Goal: Contribute content: Contribute content

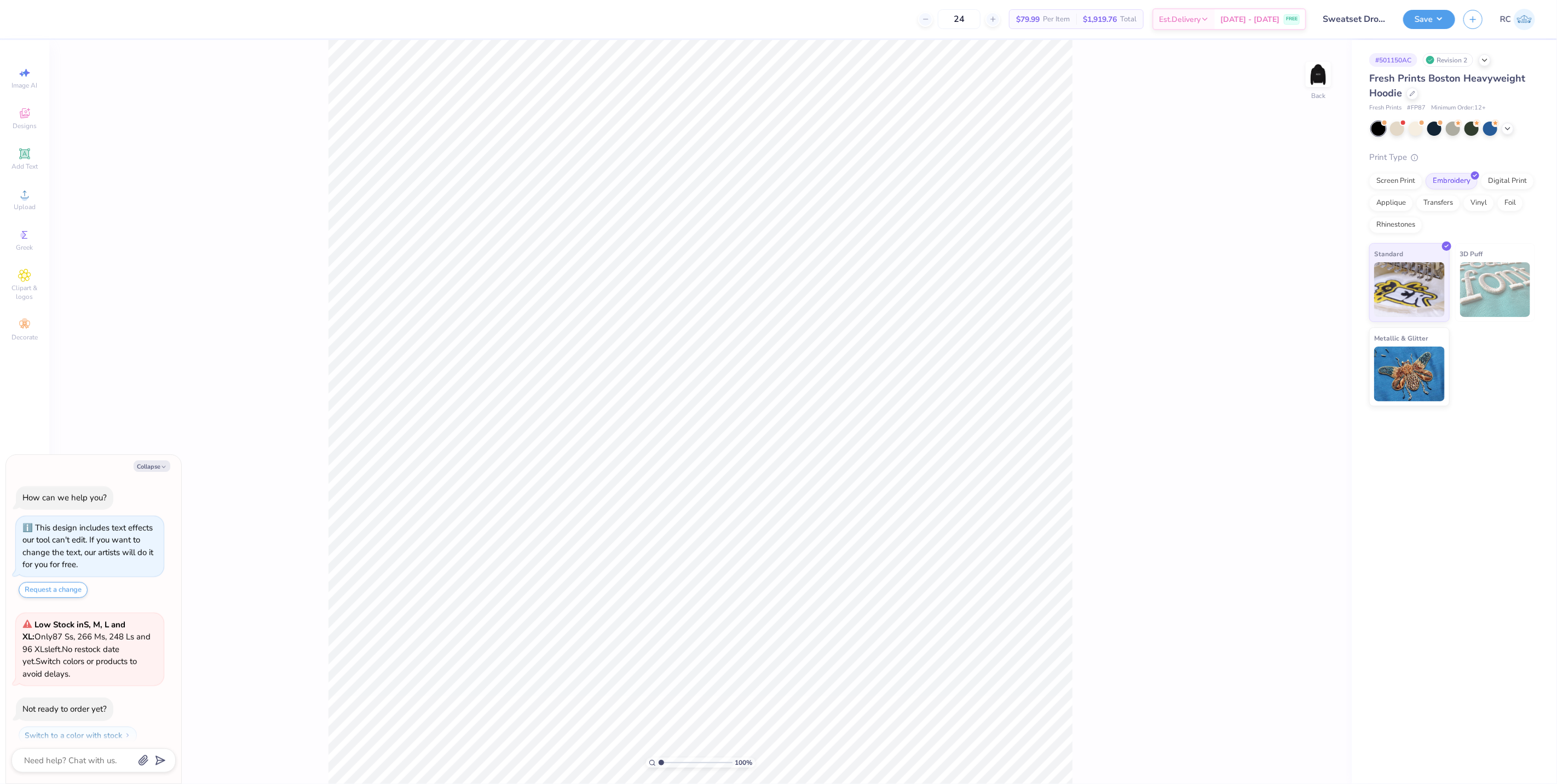
scroll to position [30, 0]
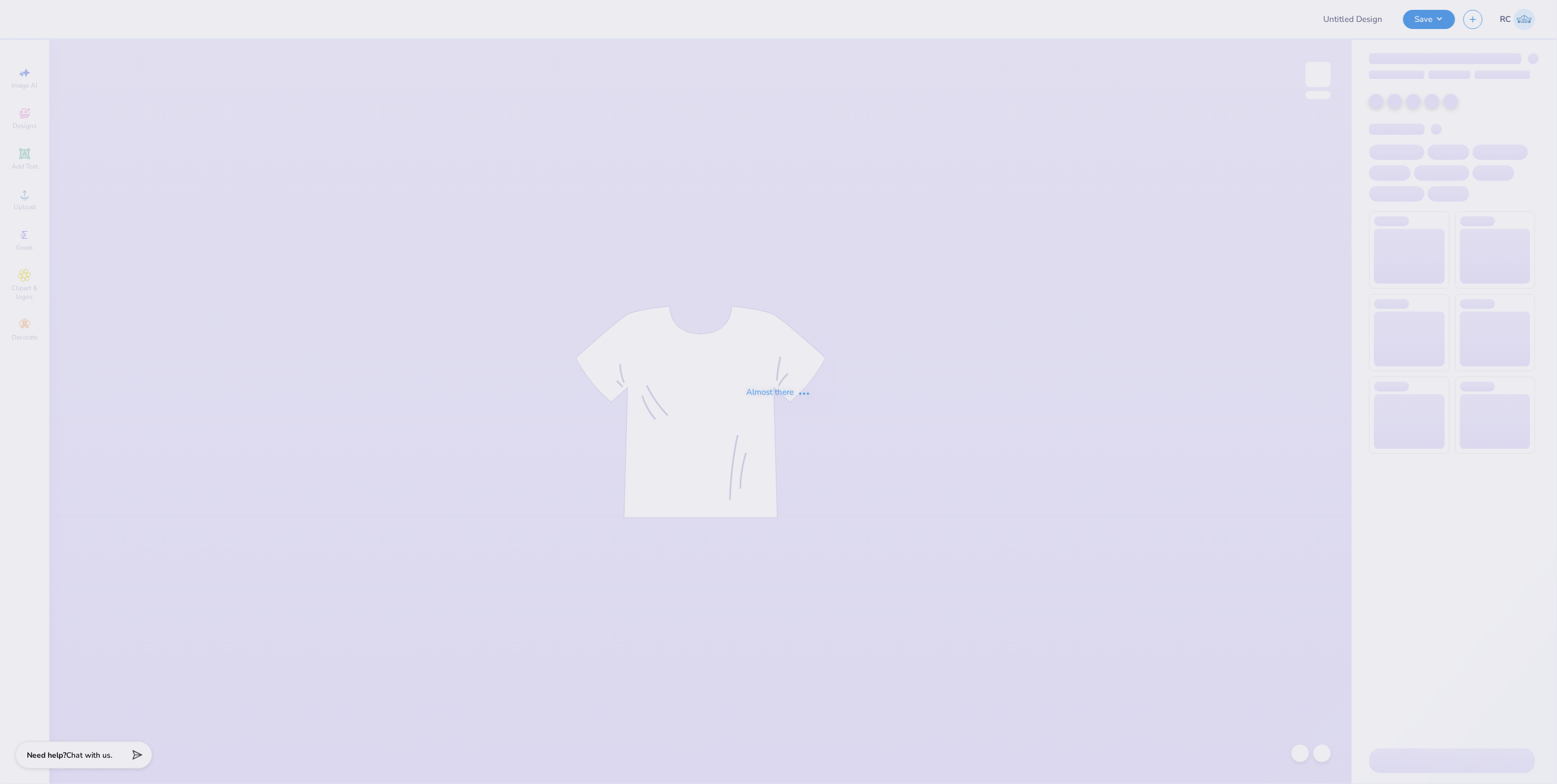
type input "Sweatset Drop #1"
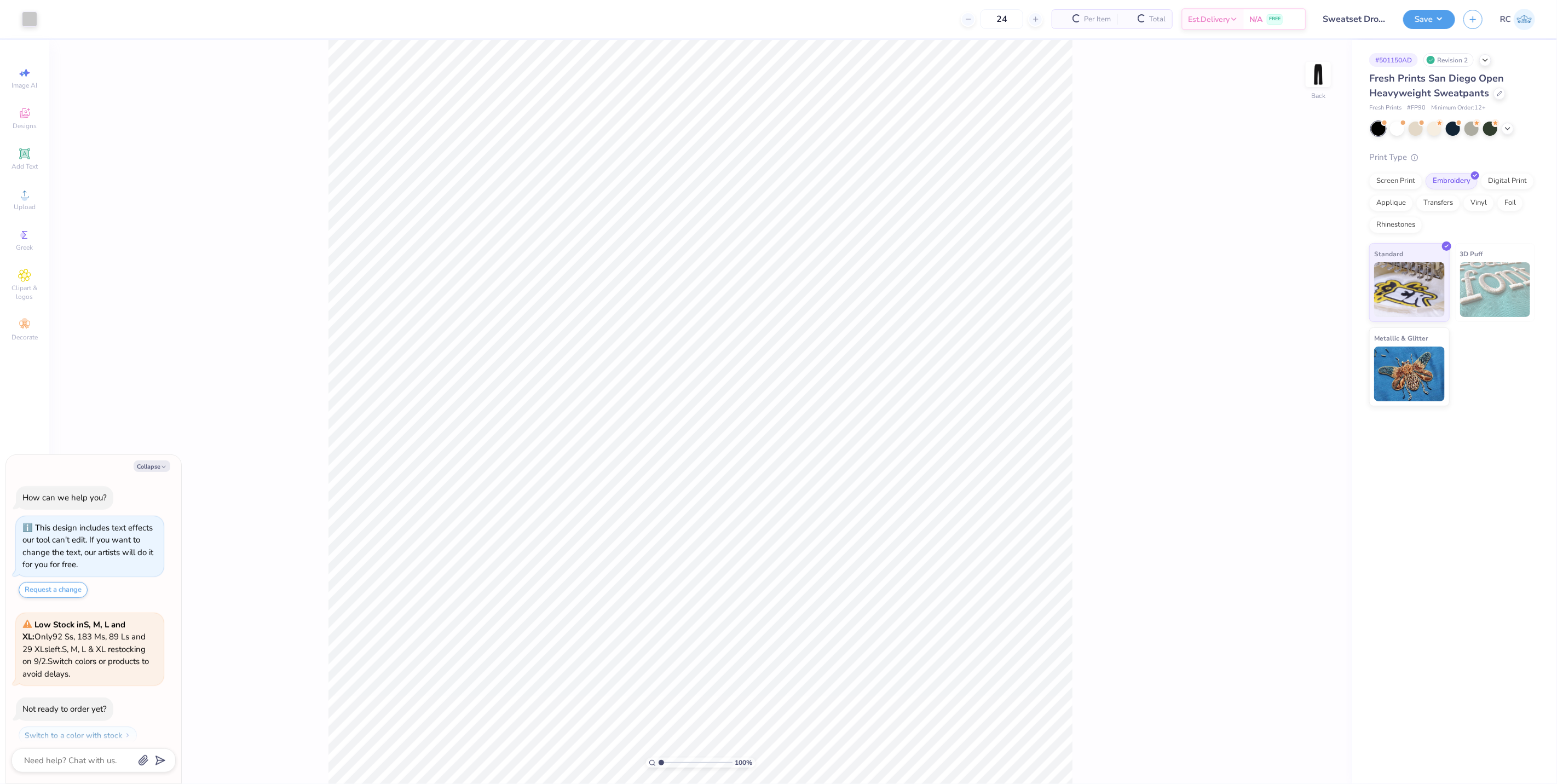
scroll to position [30, 0]
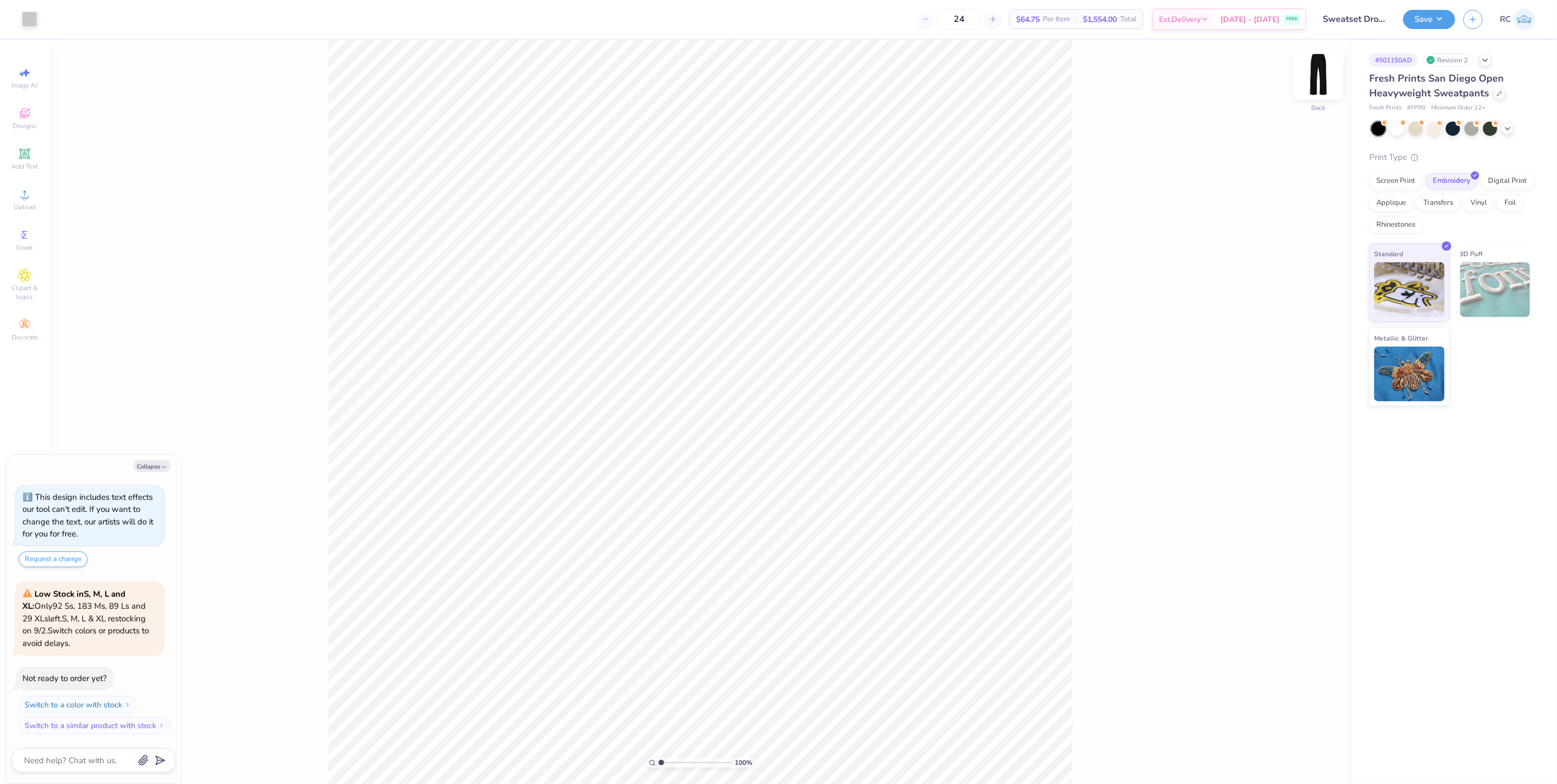
click at [1319, 75] on img at bounding box center [1317, 75] width 43 height 43
click at [1315, 73] on img at bounding box center [1317, 75] width 43 height 43
type textarea "x"
